Goal: Task Accomplishment & Management: Manage account settings

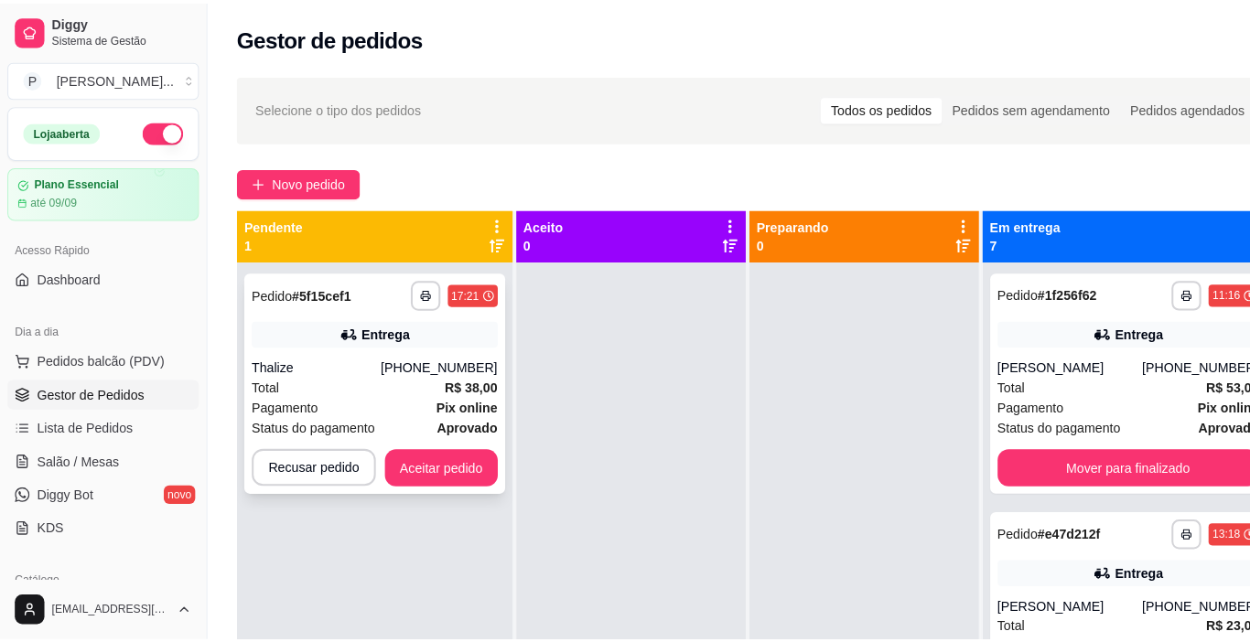
scroll to position [51, 0]
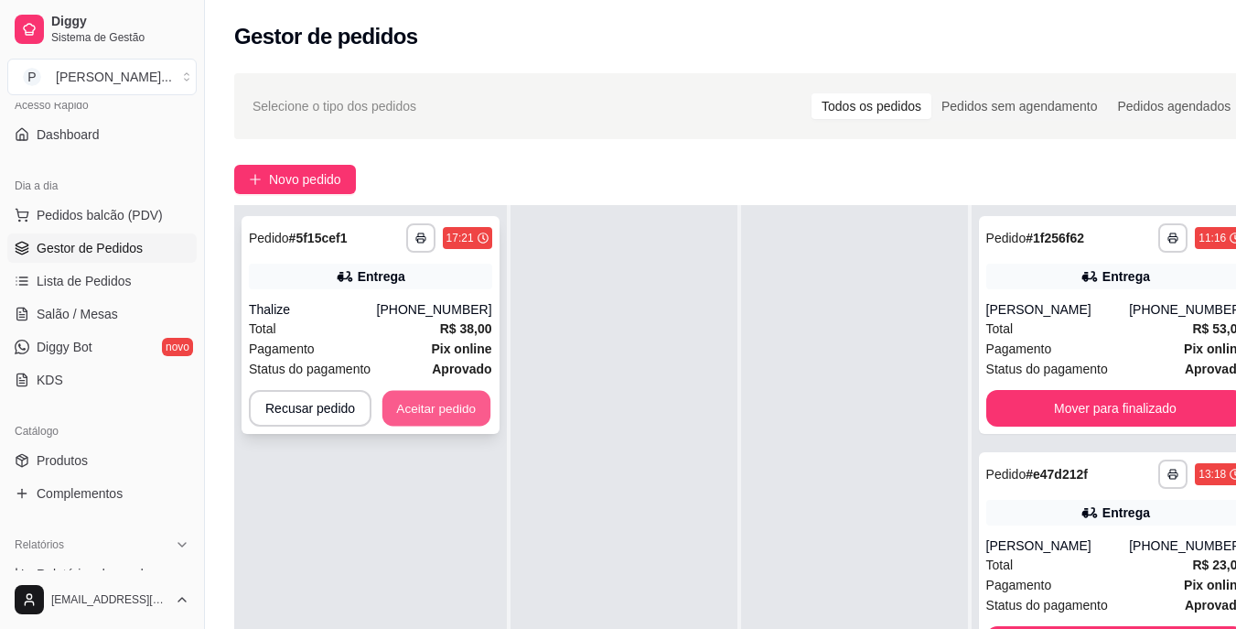
click at [407, 412] on button "Aceitar pedido" at bounding box center [436, 409] width 108 height 36
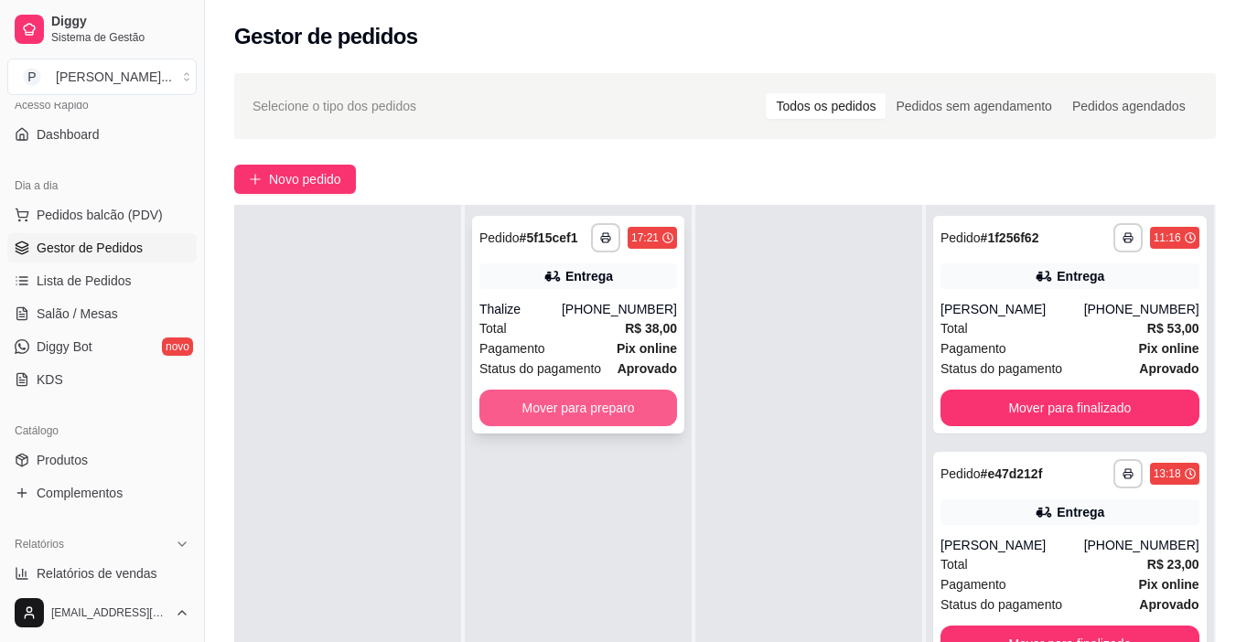
click at [667, 417] on button "Mover para preparo" at bounding box center [578, 408] width 198 height 37
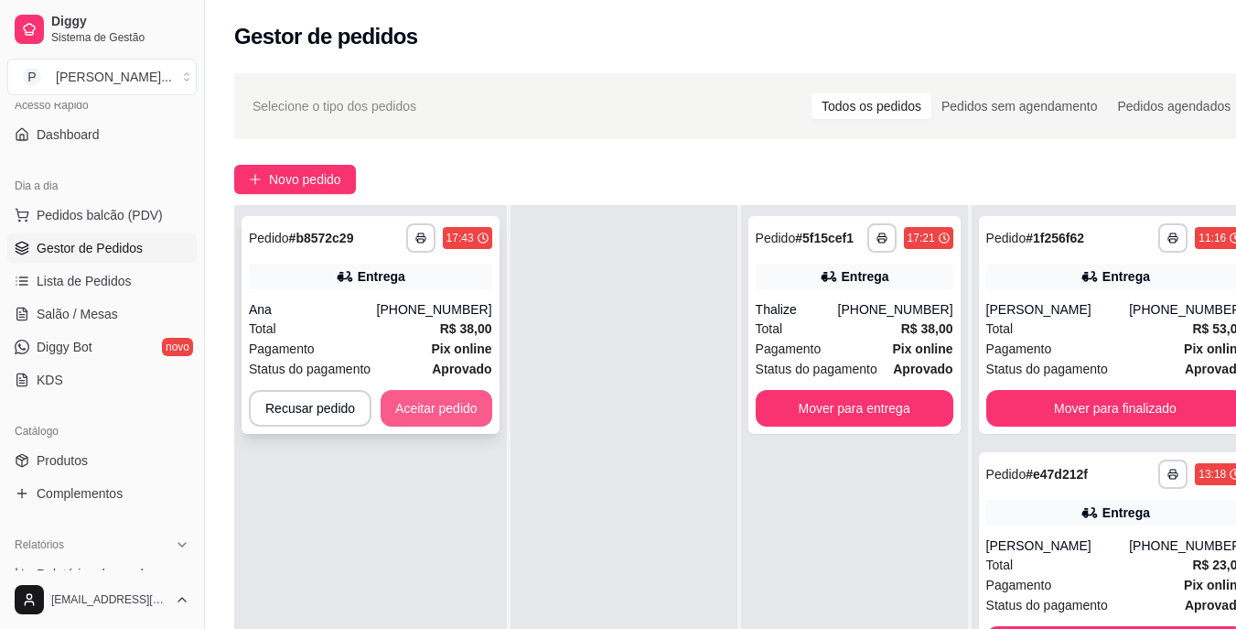
click at [441, 398] on button "Aceitar pedido" at bounding box center [437, 408] width 112 height 37
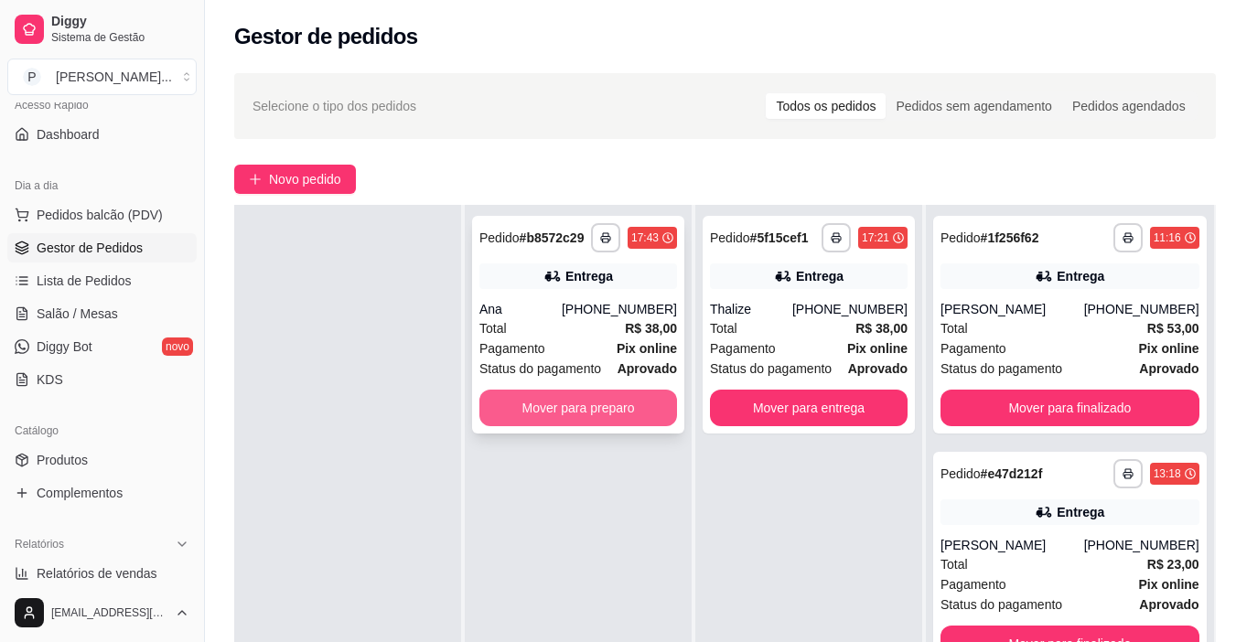
click at [532, 399] on button "Mover para preparo" at bounding box center [578, 408] width 198 height 37
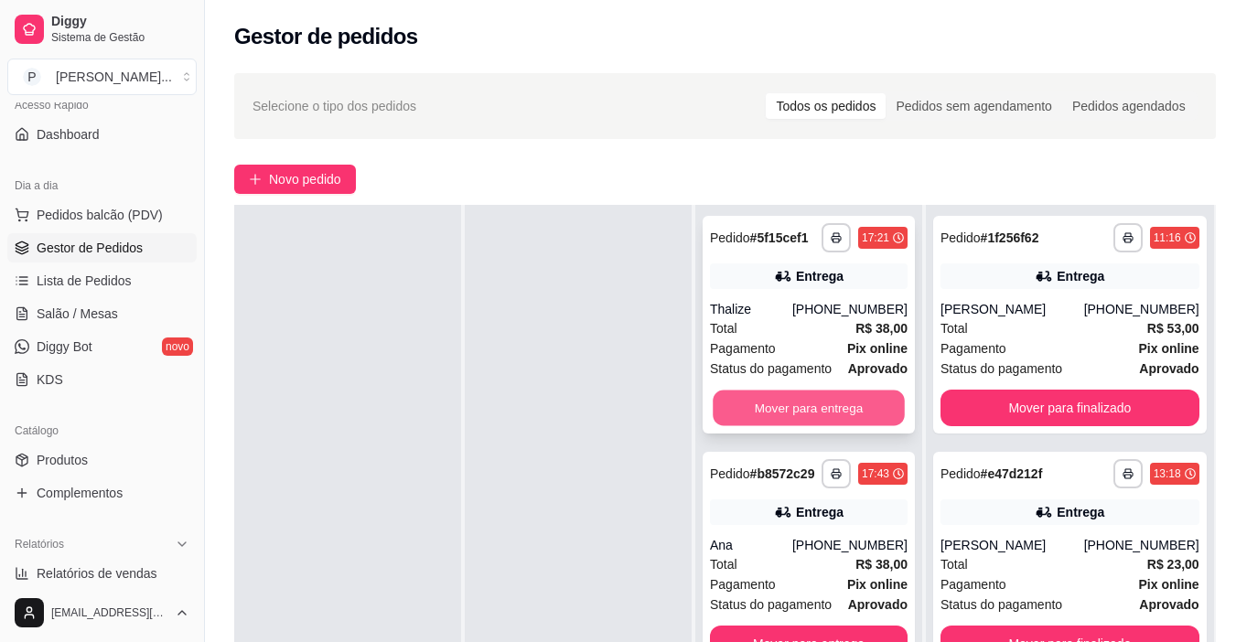
click at [823, 408] on button "Mover para entrega" at bounding box center [809, 409] width 192 height 36
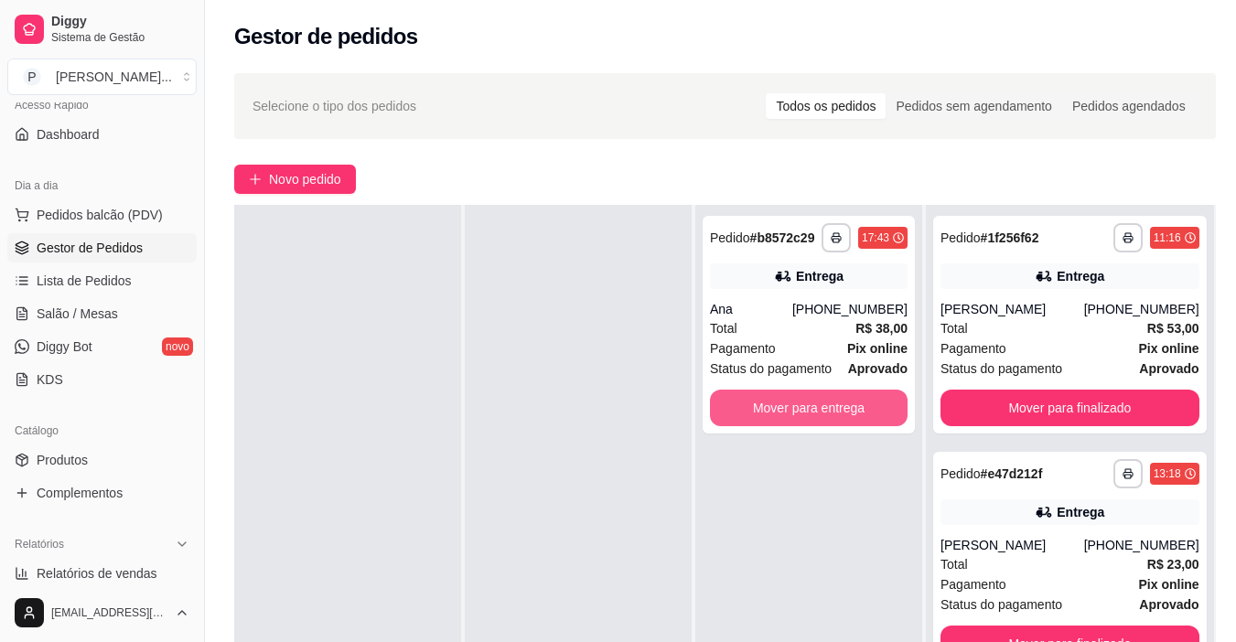
click at [827, 408] on button "Mover para entrega" at bounding box center [809, 408] width 198 height 37
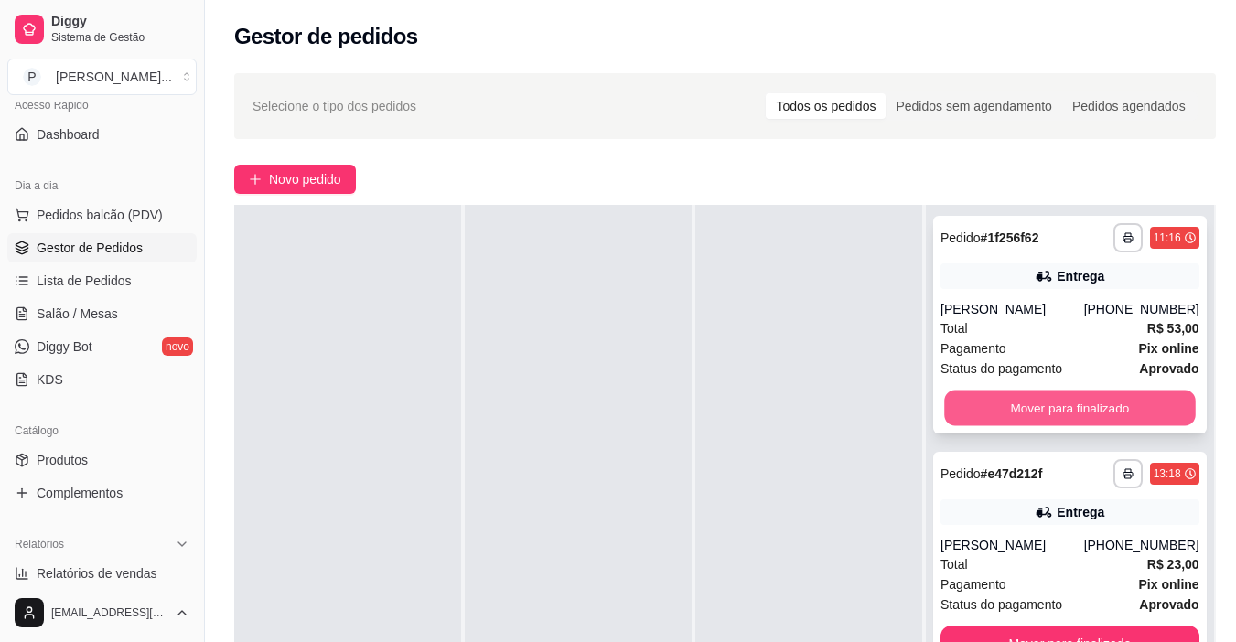
click at [1023, 421] on button "Mover para finalizado" at bounding box center [1069, 409] width 251 height 36
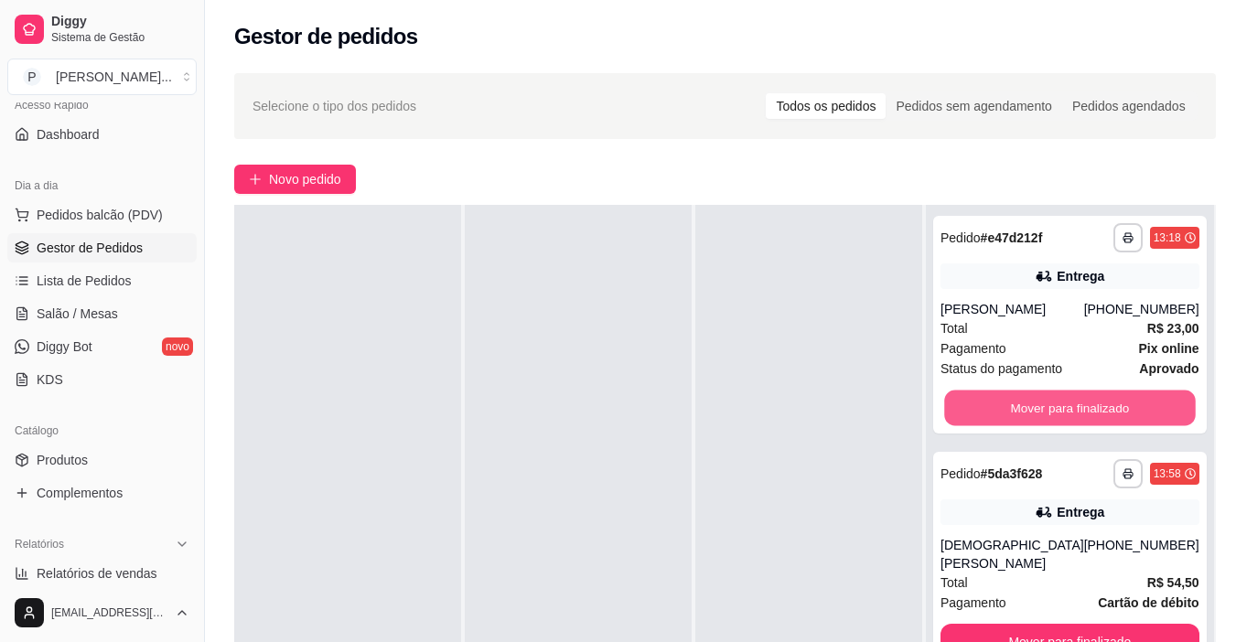
click at [1023, 421] on button "Mover para finalizado" at bounding box center [1069, 409] width 251 height 36
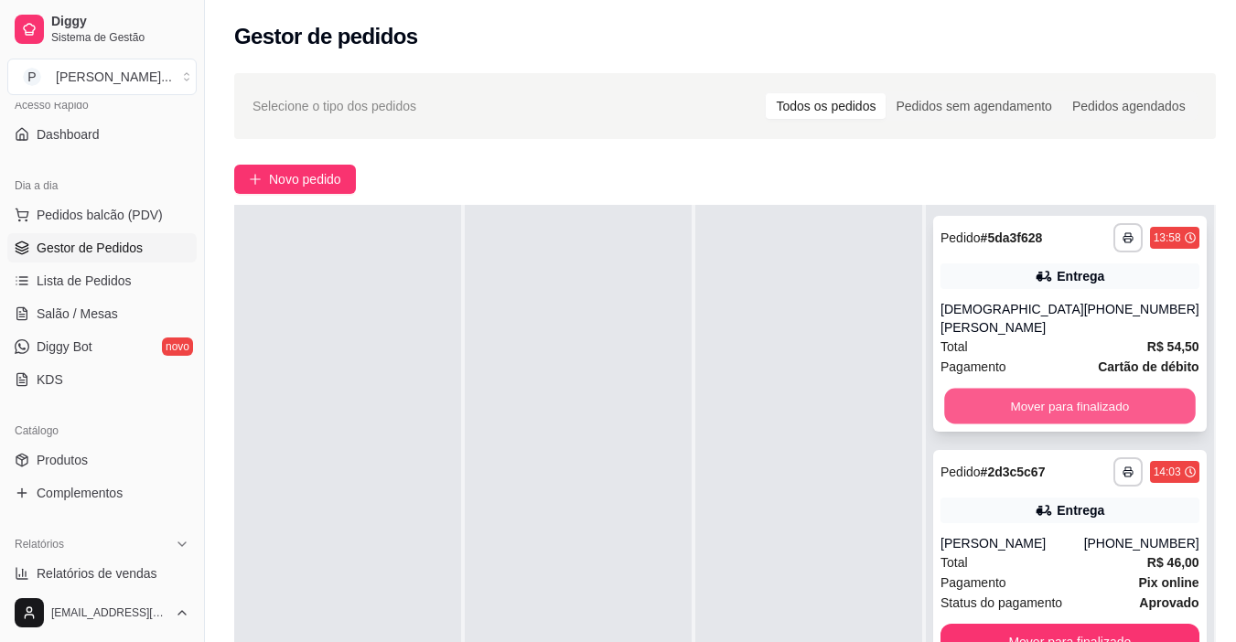
click at [1014, 397] on button "Mover para finalizado" at bounding box center [1069, 407] width 251 height 36
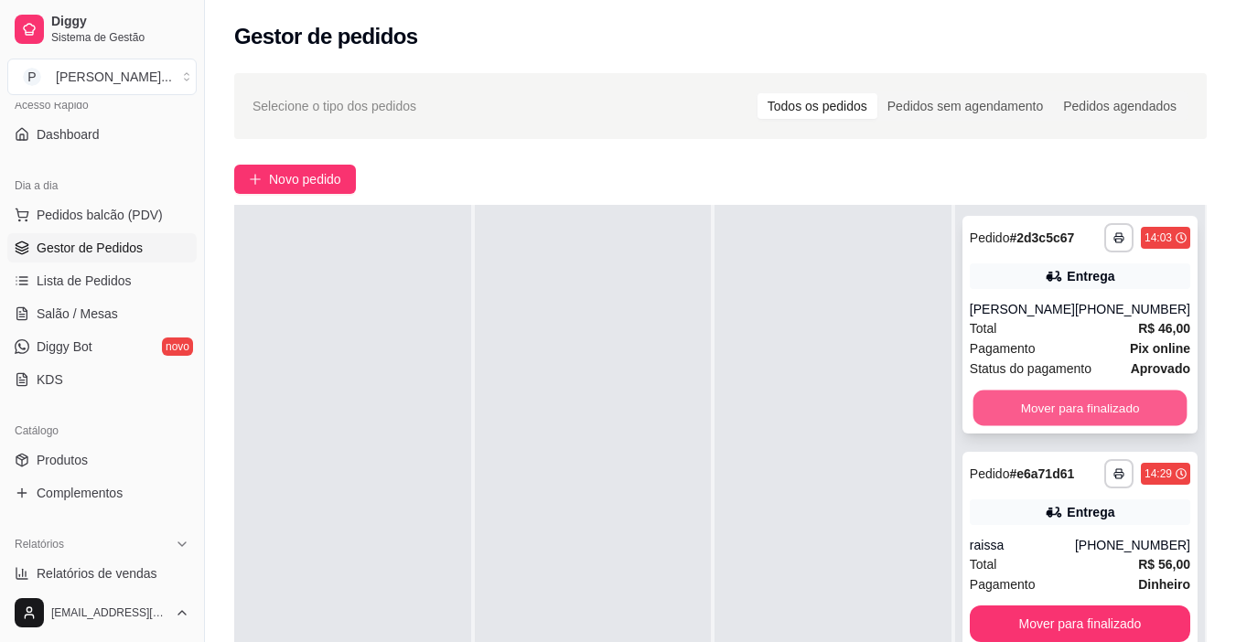
click at [1011, 397] on button "Mover para finalizado" at bounding box center [1080, 409] width 214 height 36
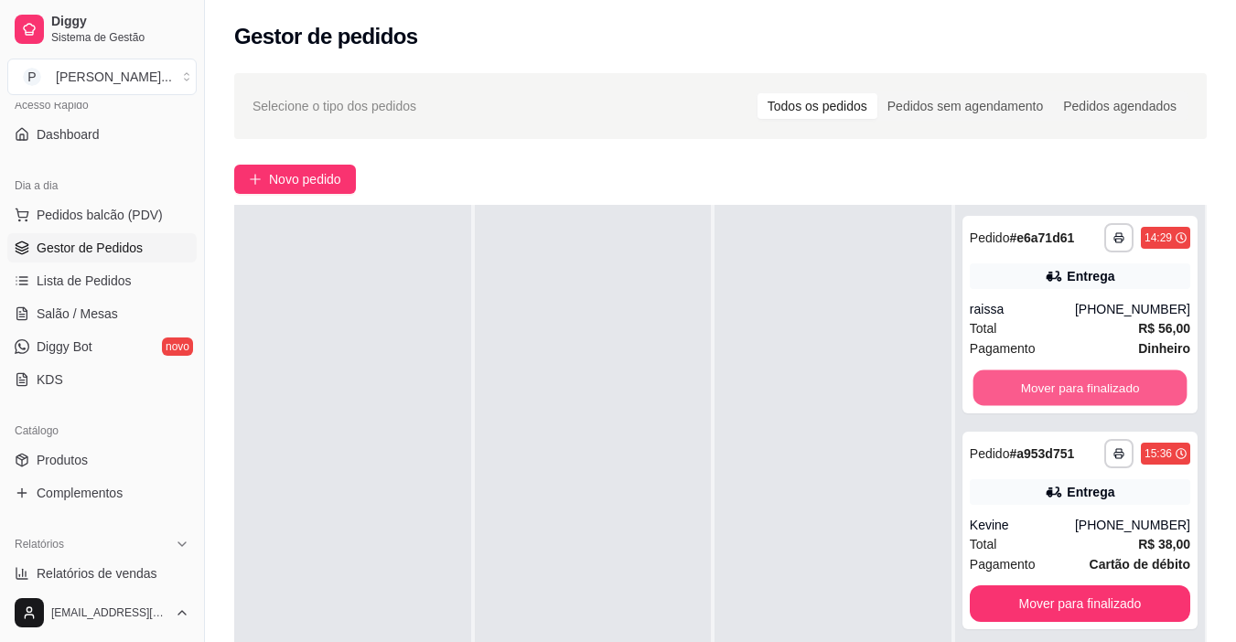
click at [1011, 397] on button "Mover para finalizado" at bounding box center [1080, 389] width 214 height 36
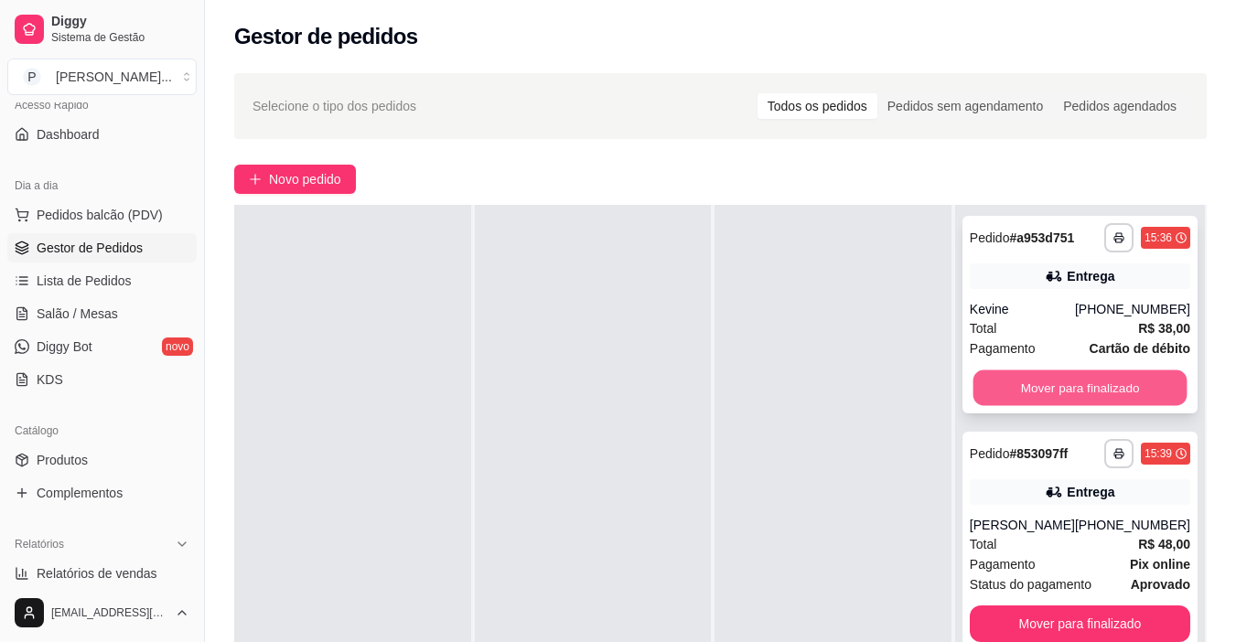
click at [1013, 399] on button "Mover para finalizado" at bounding box center [1080, 389] width 214 height 36
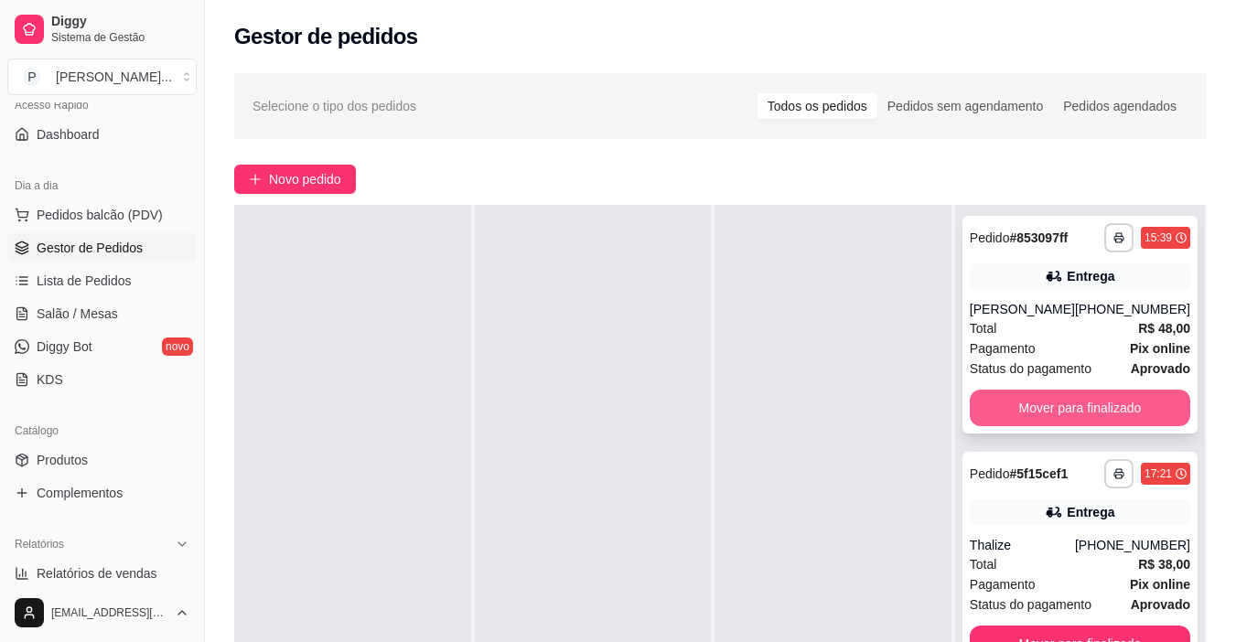
click at [1025, 399] on button "Mover para finalizado" at bounding box center [1080, 408] width 221 height 37
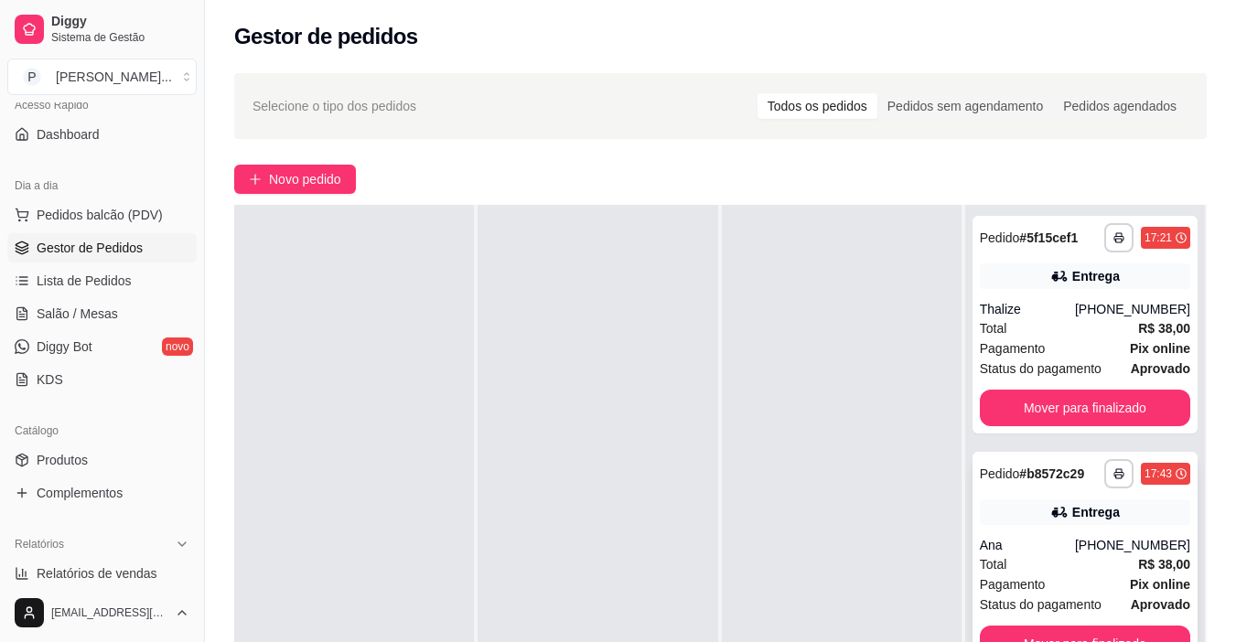
click at [1071, 532] on div "**********" at bounding box center [1085, 561] width 225 height 218
click at [1064, 339] on div "Pagamento Pix online" at bounding box center [1085, 349] width 210 height 20
